Goal: Ask a question

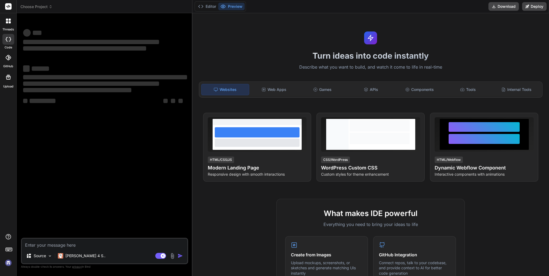
type textarea "x"
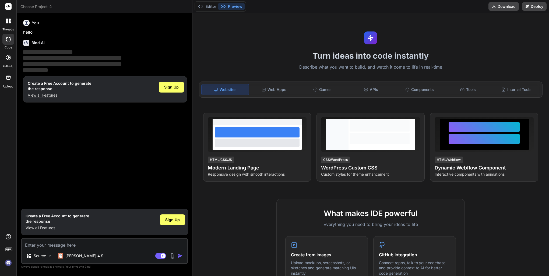
click at [45, 245] on textarea at bounding box center [104, 244] width 165 height 10
paste textarea "merhaba, [PERSON_NAME] uygulamasını tanıtır mısın. code üretiminde nasıl kullan…"
type textarea "merhaba, [PERSON_NAME] uygulamasını tanıtır mısın. code üretiminde nasıl kullan…"
type textarea "x"
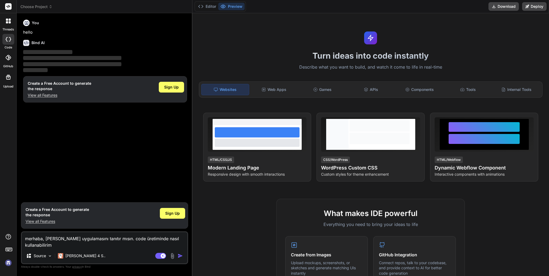
click at [49, 239] on textarea "merhaba, [PERSON_NAME] uygulamasını tanıtır mısın. code üretiminde nasıl kullan…" at bounding box center [104, 240] width 165 height 16
type textarea "merhaba, v yapay zeka uygulamasını tanıtır mısın. code üretiminde nasıl kullana…"
type textarea "x"
type textarea "merhaba, yapay zeka uygulamasını tanıtır mısın. code üretiminde nasıl kullanabi…"
type textarea "x"
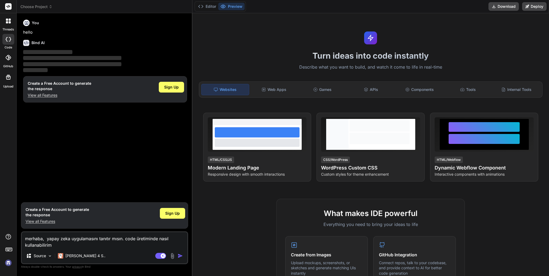
type textarea "merhaba, b yapay zeka uygulamasını tanıtır mısın. code üretiminde nasıl kullana…"
type textarea "x"
type textarea "merhaba, bİ yapay zeka uygulamasını tanıtır mısın. code üretiminde nasıl kullan…"
type textarea "x"
type textarea "merhaba, bİN yapay zeka uygulamasını tanıtır mısın. code üretiminde nasıl kulla…"
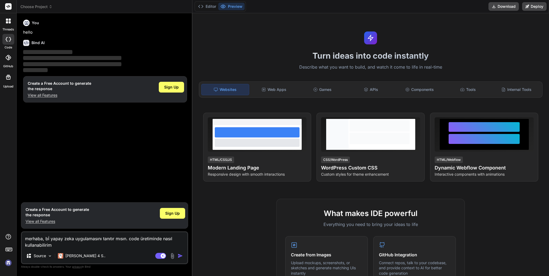
type textarea "x"
type textarea "merhaba, bİND yapay zeka uygulamasını tanıtır mısın. code üretiminde nasıl kull…"
type textarea "x"
type textarea "merhaba, bİND yapay zeka uygulamasını tanıtır mısın. code üretiminde nasıl kull…"
type textarea "x"
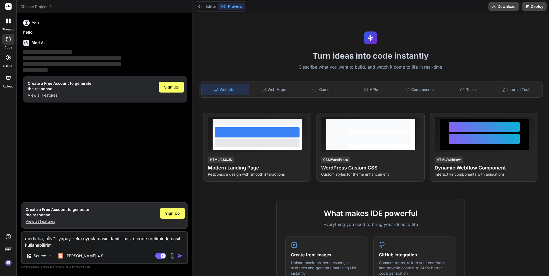
type textarea "merhaba, bİND a yapay zeka uygulamasını tanıtır mısın. code üretiminde nasıl ku…"
type textarea "x"
type textarea "merhaba, bİND aı yapay zeka uygulamasını tanıtır mısın. code üretiminde nasıl k…"
type textarea "x"
type textarea "merhaba, bİND a yapay zeka uygulamasını tanıtır mısın. code üretiminde nasıl ku…"
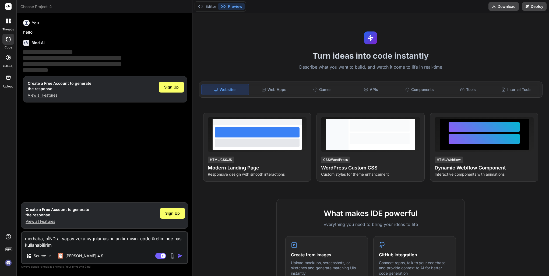
type textarea "x"
type textarea "merhaba, bİND yapay zeka uygulamasını tanıtır mısın. code üretiminde nasıl kull…"
type textarea "x"
type textarea "merhaba, bİND yapay zeka uygulamasını tanıtır mısın. code üretiminde nasıl kull…"
type textarea "x"
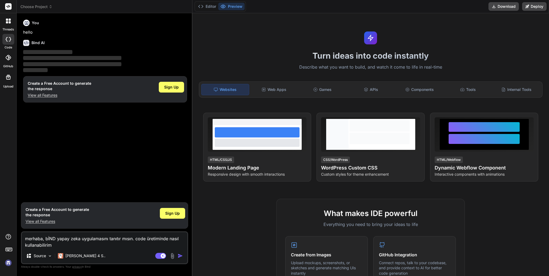
type textarea "merhaba, bİN yapay zeka uygulamasını tanıtır mısın. code üretiminde nasıl kulla…"
type textarea "x"
type textarea "merhaba, bİ yapay zeka uygulamasını tanıtır mısın. code üretiminde nasıl kullan…"
type textarea "x"
type textarea "merhaba, b yapay zeka uygulamasını tanıtır mısın. code üretiminde nasıl kullana…"
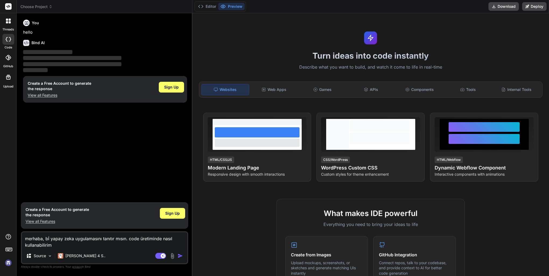
type textarea "x"
type textarea "merhaba, yapay zeka uygulamasını tanıtır mısın. code üretiminde nasıl kullanabi…"
type textarea "x"
type textarea "merhaba, B yapay zeka uygulamasını tanıtır mısın. code üretiminde nasıl kullana…"
type textarea "x"
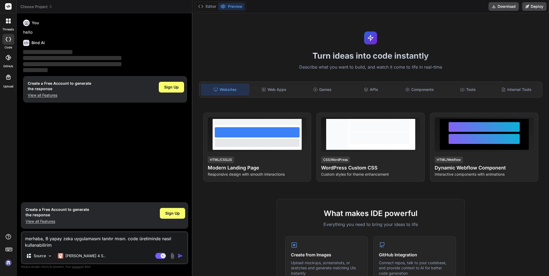
type textarea "merhaba, Bi yapay zeka uygulamasını tanıtır mısın. code üretiminde nasıl kullan…"
type textarea "x"
type textarea "merhaba, Bin yapay zeka uygulamasını tanıtır mısın. code üretiminde nasıl kulla…"
type textarea "x"
type textarea "merhaba, Bind yapay zeka uygulamasını tanıtır mısın. code üretiminde nasıl kull…"
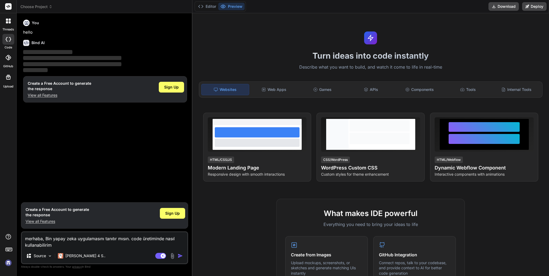
type textarea "x"
type textarea "merhaba, Bind yapay zeka uygulamasını tanıtır mısın. code üretiminde nasıl kull…"
type textarea "x"
type textarea "merhaba, Bind A yapay zeka uygulamasını tanıtır mısın. code üretiminde nasıl ku…"
type textarea "x"
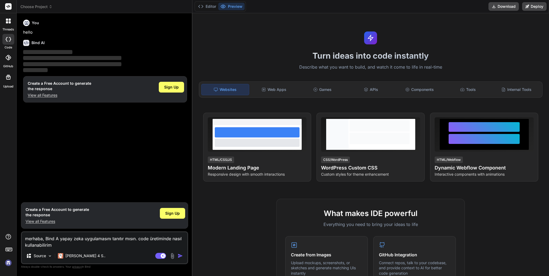
type textarea "merhaba, Bind AI yapay zeka uygulamasını tanıtır mısın. code üretiminde nasıl k…"
type textarea "x"
type textarea "merhaba, Bind AI yapay zeka uygulamasını tanıtır mısın. code üretiminde nasıl k…"
click at [55, 250] on div "merhaba, Bind AI yapay zeka uygulamasını tanıtır mısın. code üretiminde nasıl k…" at bounding box center [104, 247] width 167 height 33
click at [72, 200] on div "You hello Bind AI ‌ ‌ ‌ ‌ Create a Free Account to generate the response View a…" at bounding box center [104, 146] width 167 height 258
